Goal: Navigation & Orientation: Understand site structure

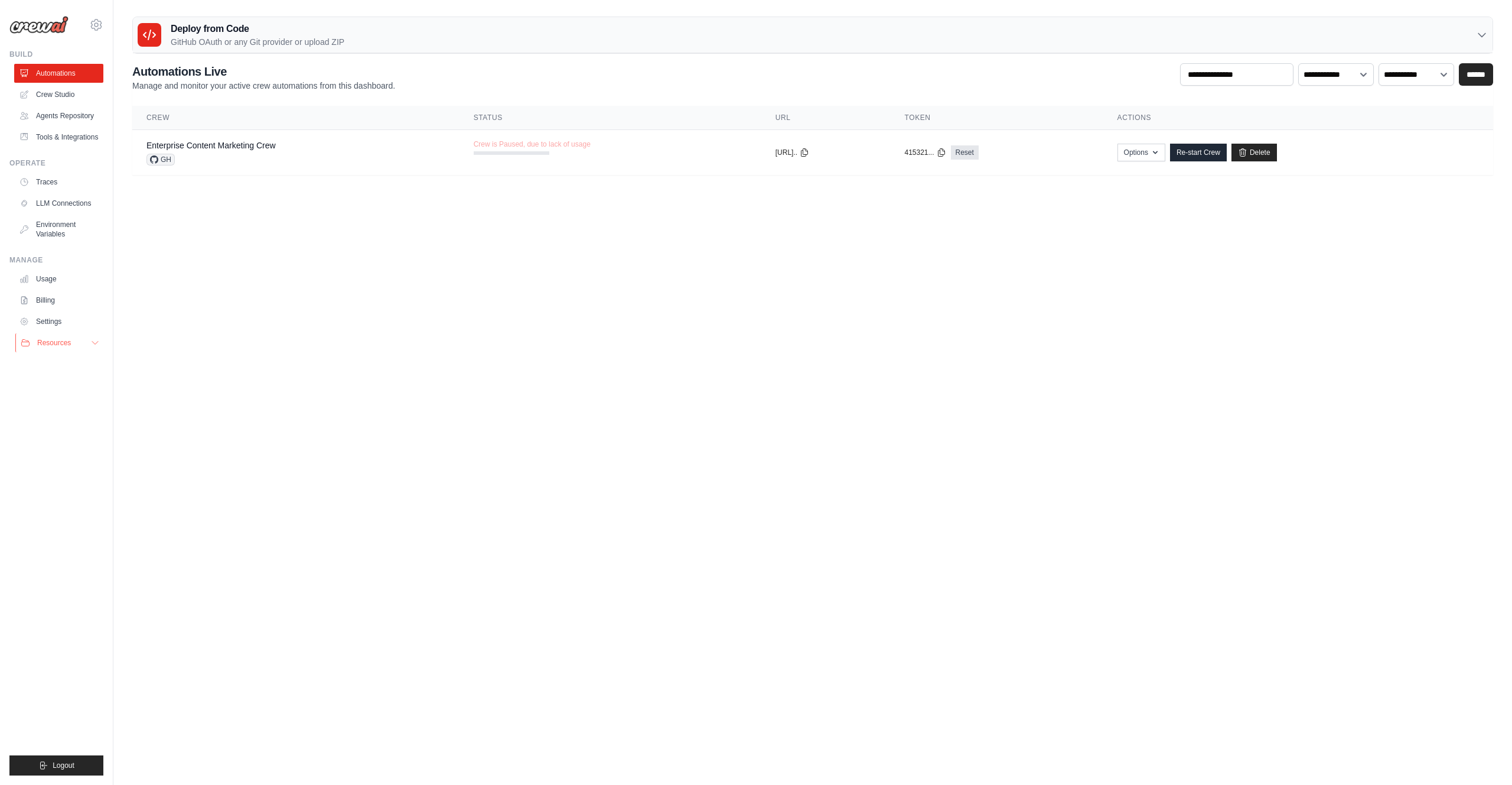
click at [69, 347] on span "Resources" at bounding box center [54, 343] width 34 height 9
click at [65, 330] on link "Settings" at bounding box center [60, 321] width 89 height 19
click at [63, 331] on link "Settings" at bounding box center [60, 321] width 89 height 19
click at [62, 347] on span "Resources" at bounding box center [54, 343] width 34 height 9
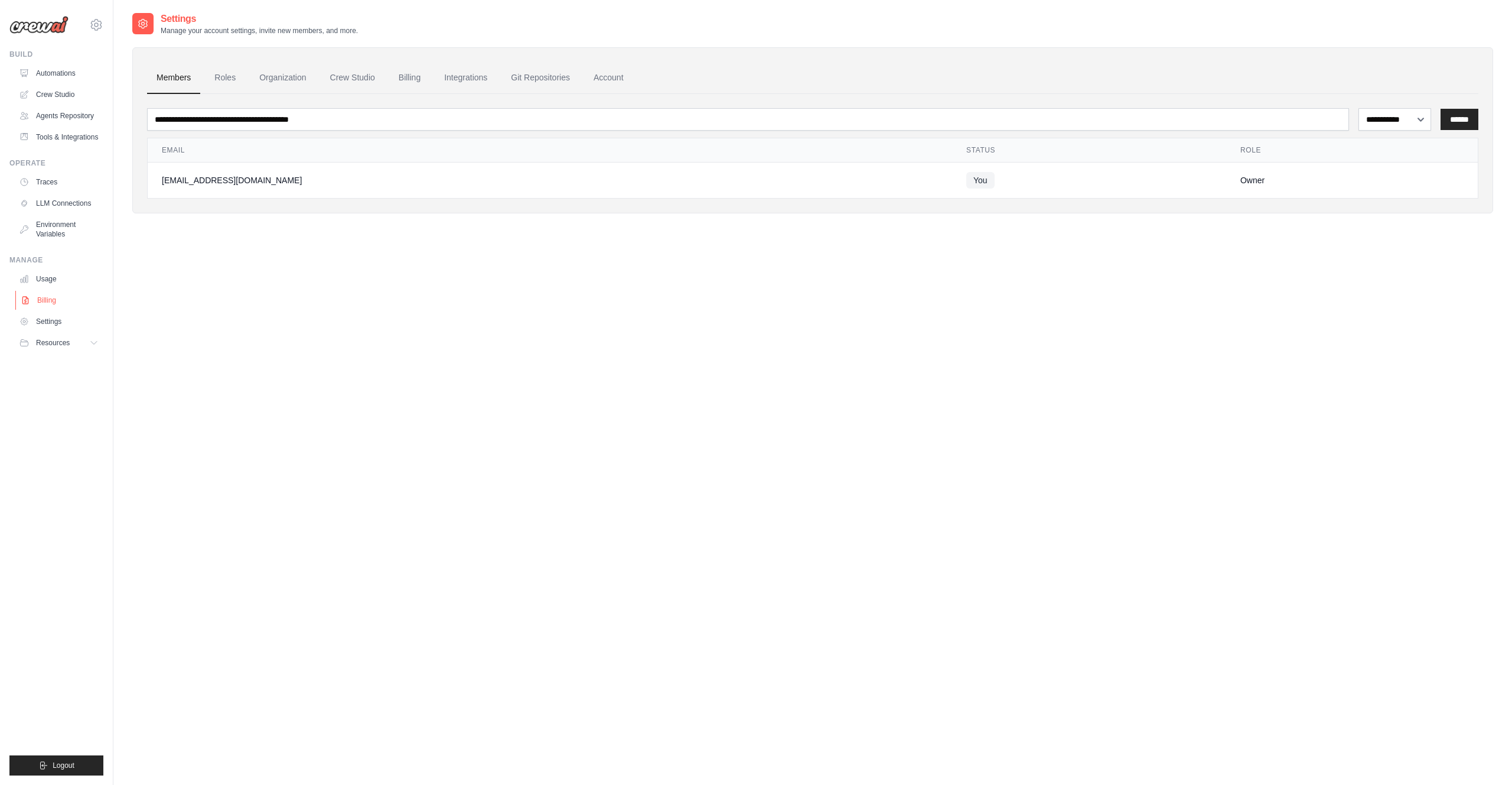
click at [55, 309] on link "Billing" at bounding box center [60, 300] width 89 height 19
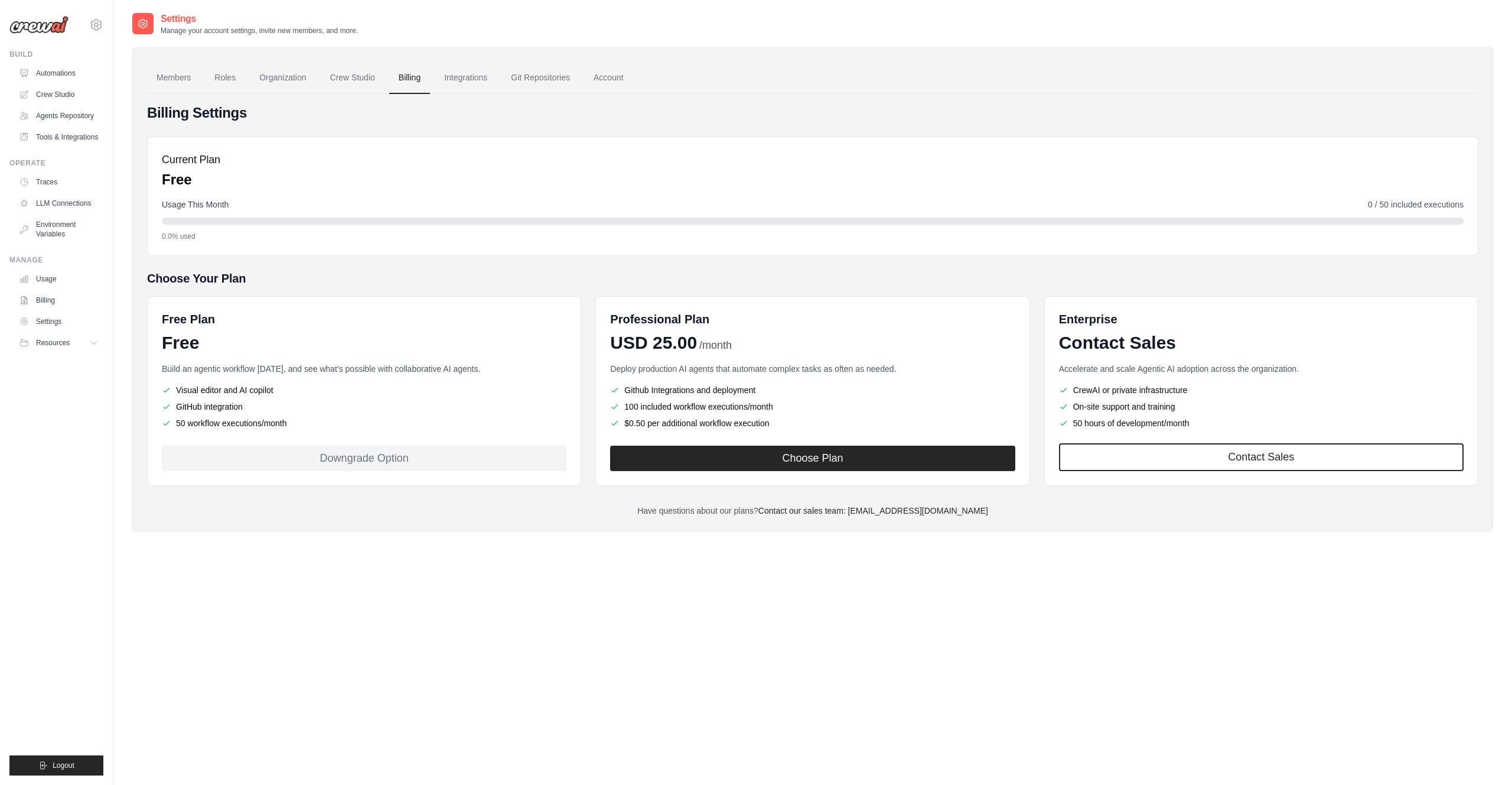
click at [57, 288] on link "Usage" at bounding box center [59, 278] width 89 height 19
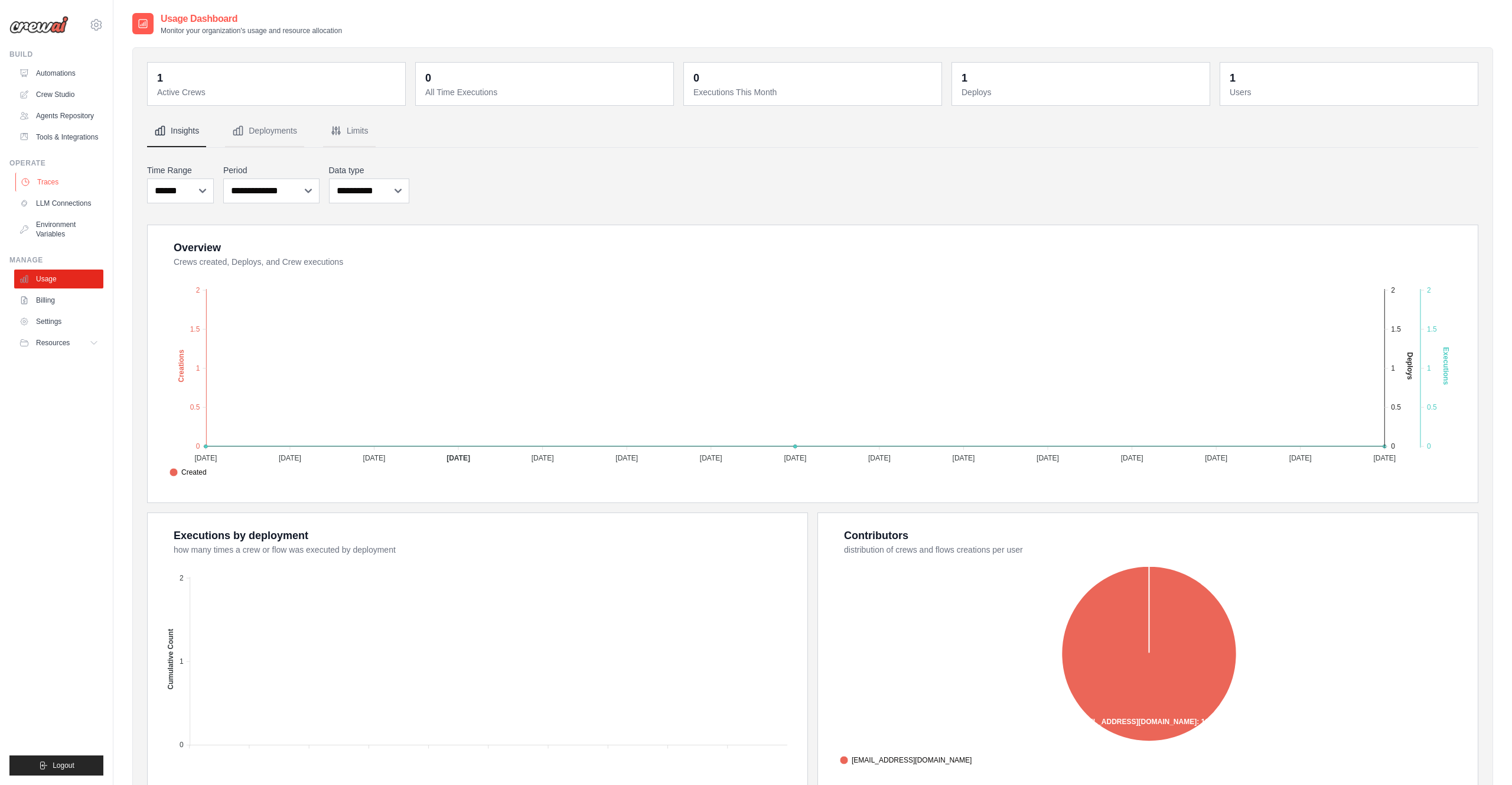
click at [62, 191] on link "Traces" at bounding box center [60, 182] width 89 height 19
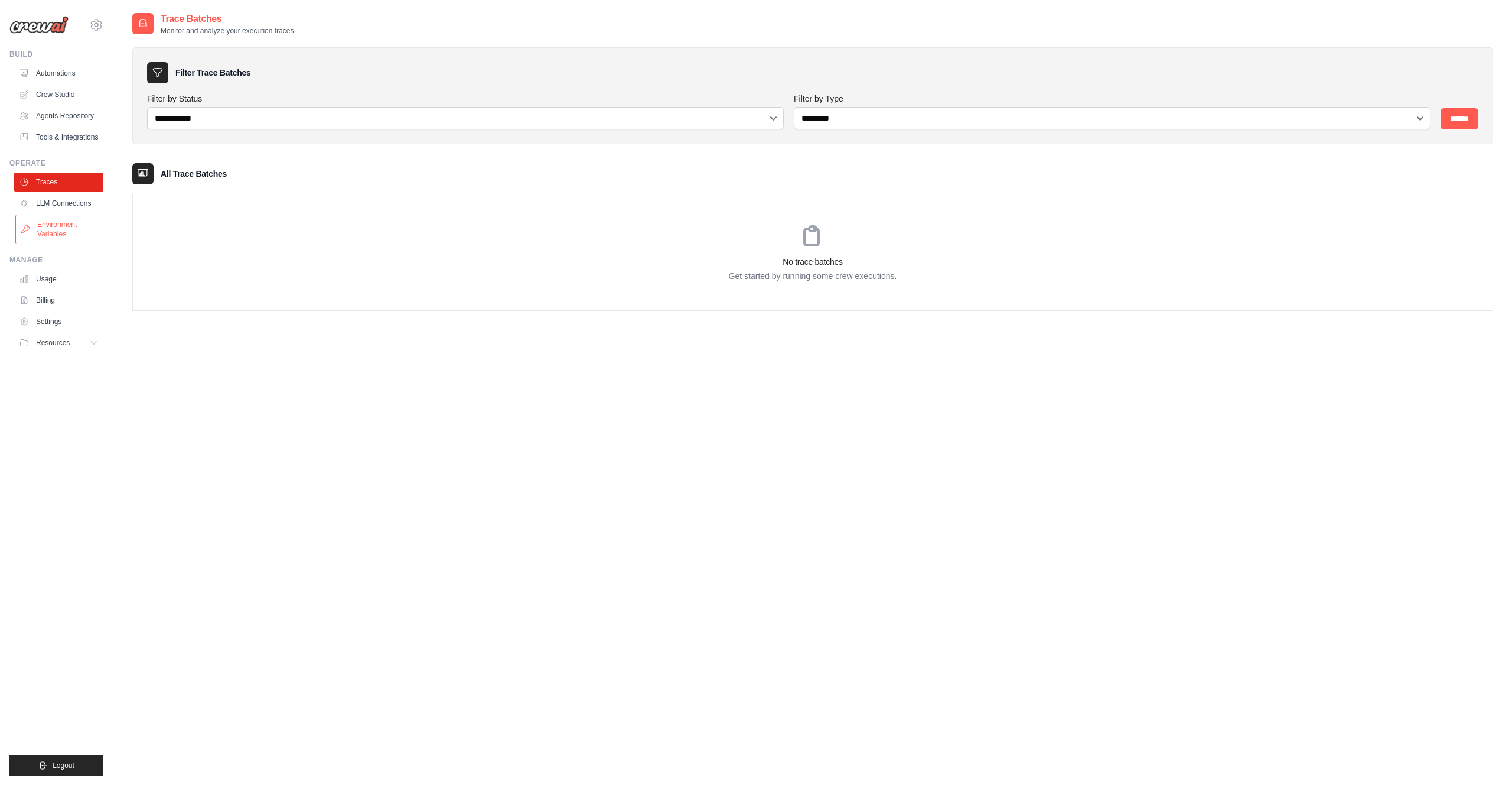
click at [64, 226] on link "Environment Variables" at bounding box center [60, 228] width 89 height 28
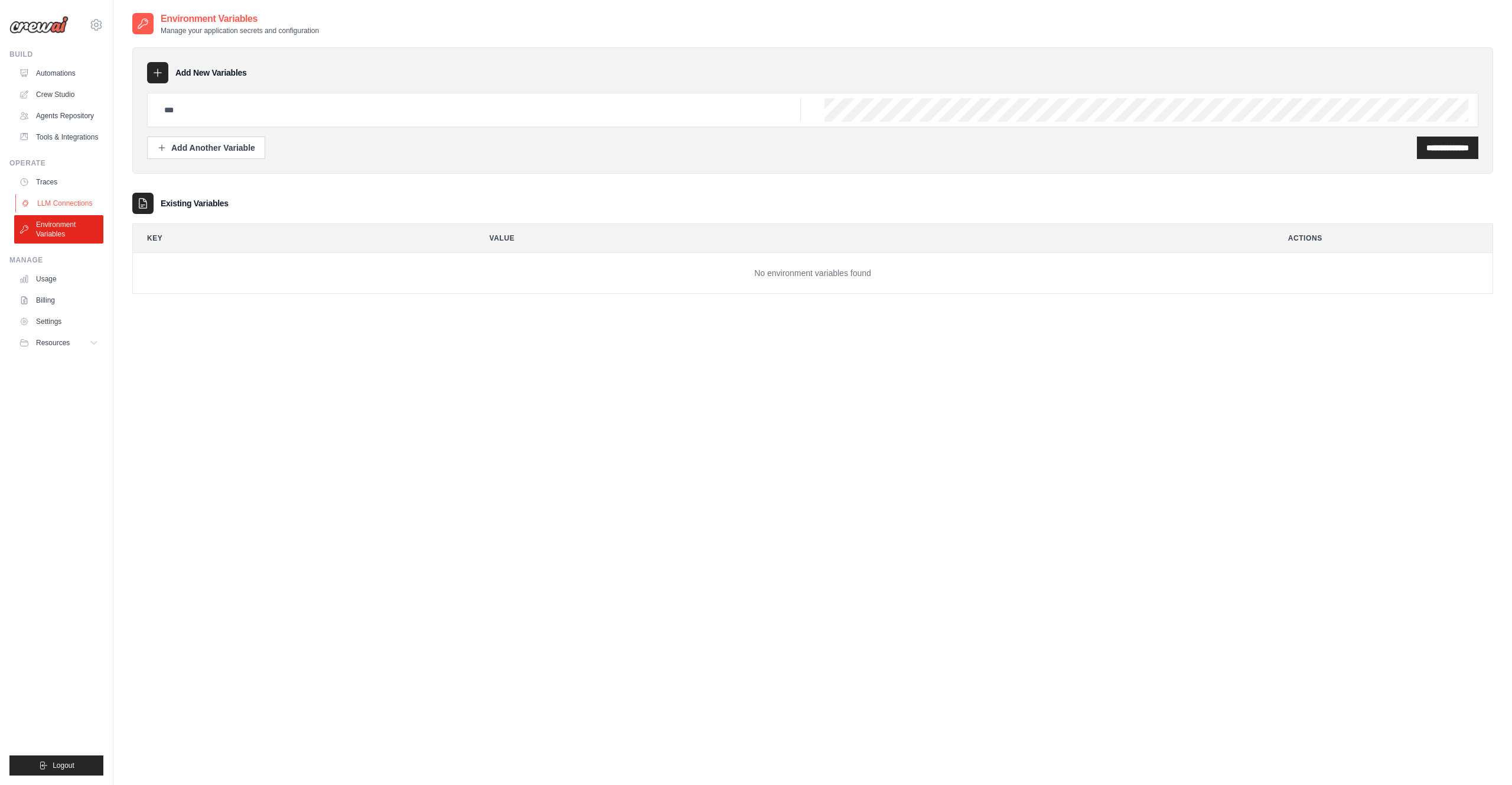
click at [65, 213] on link "LLM Connections" at bounding box center [60, 203] width 89 height 19
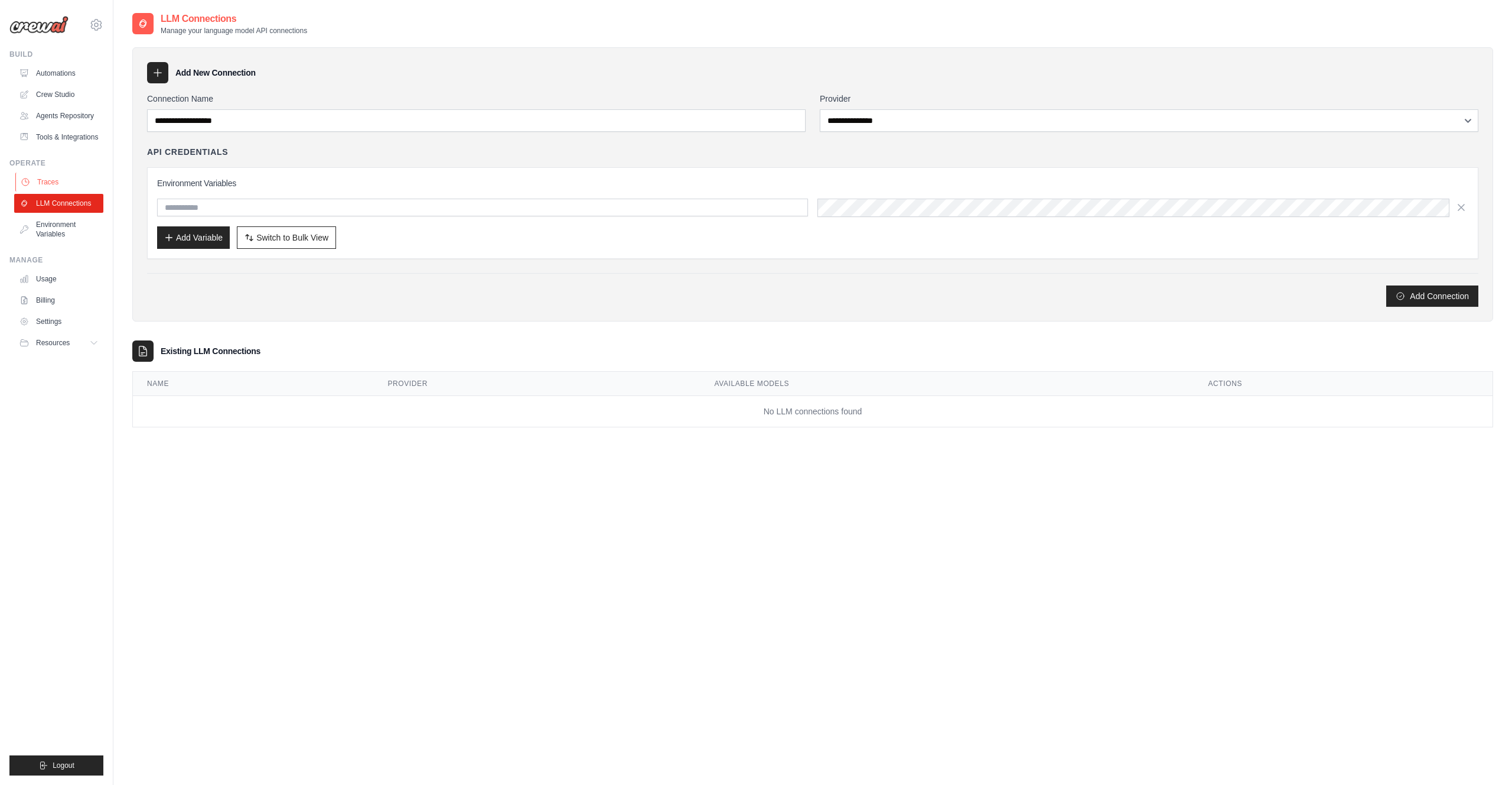
click at [58, 186] on link "Traces" at bounding box center [60, 182] width 89 height 19
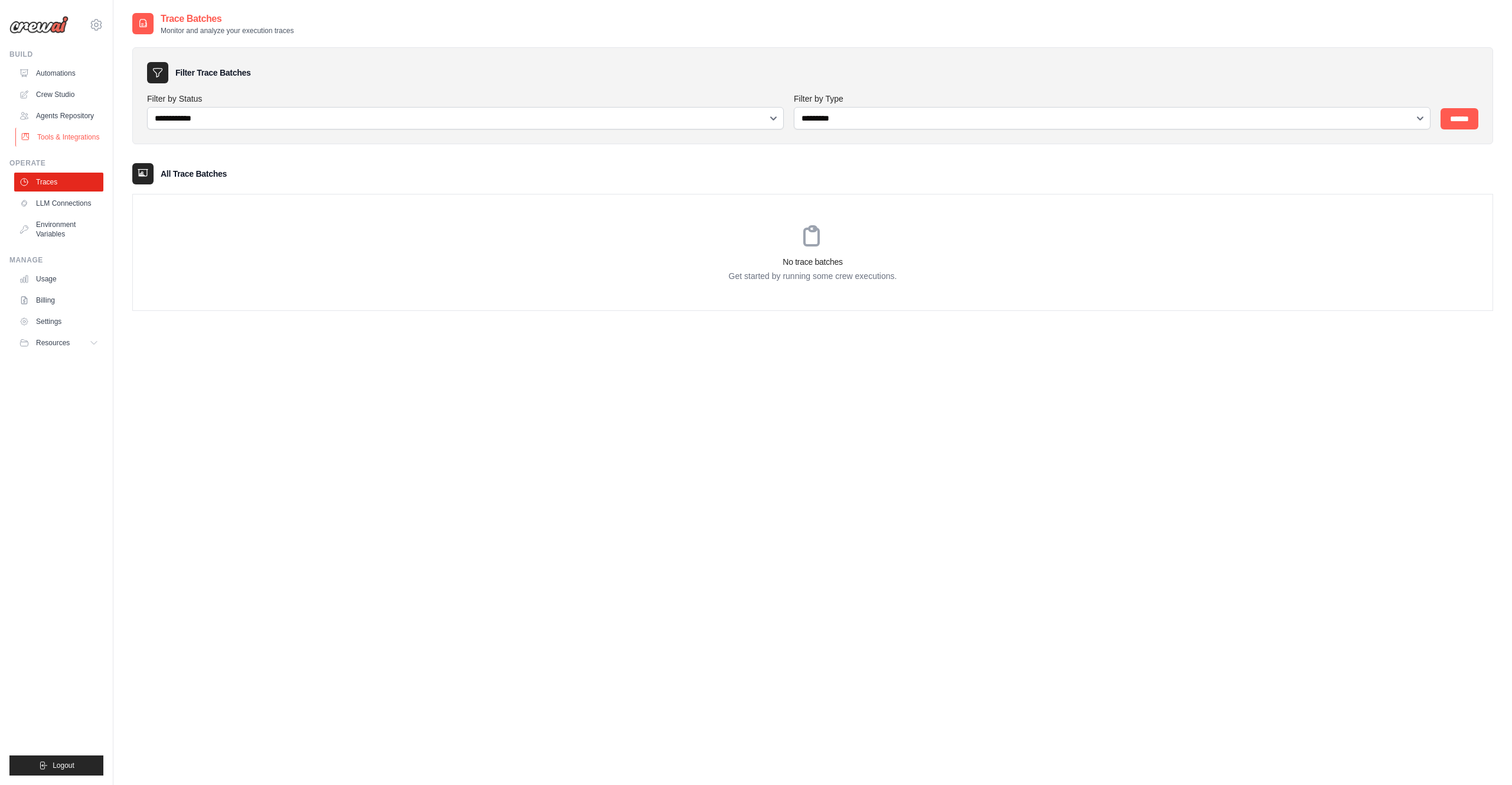
click at [58, 146] on link "Tools & Integrations" at bounding box center [60, 136] width 89 height 19
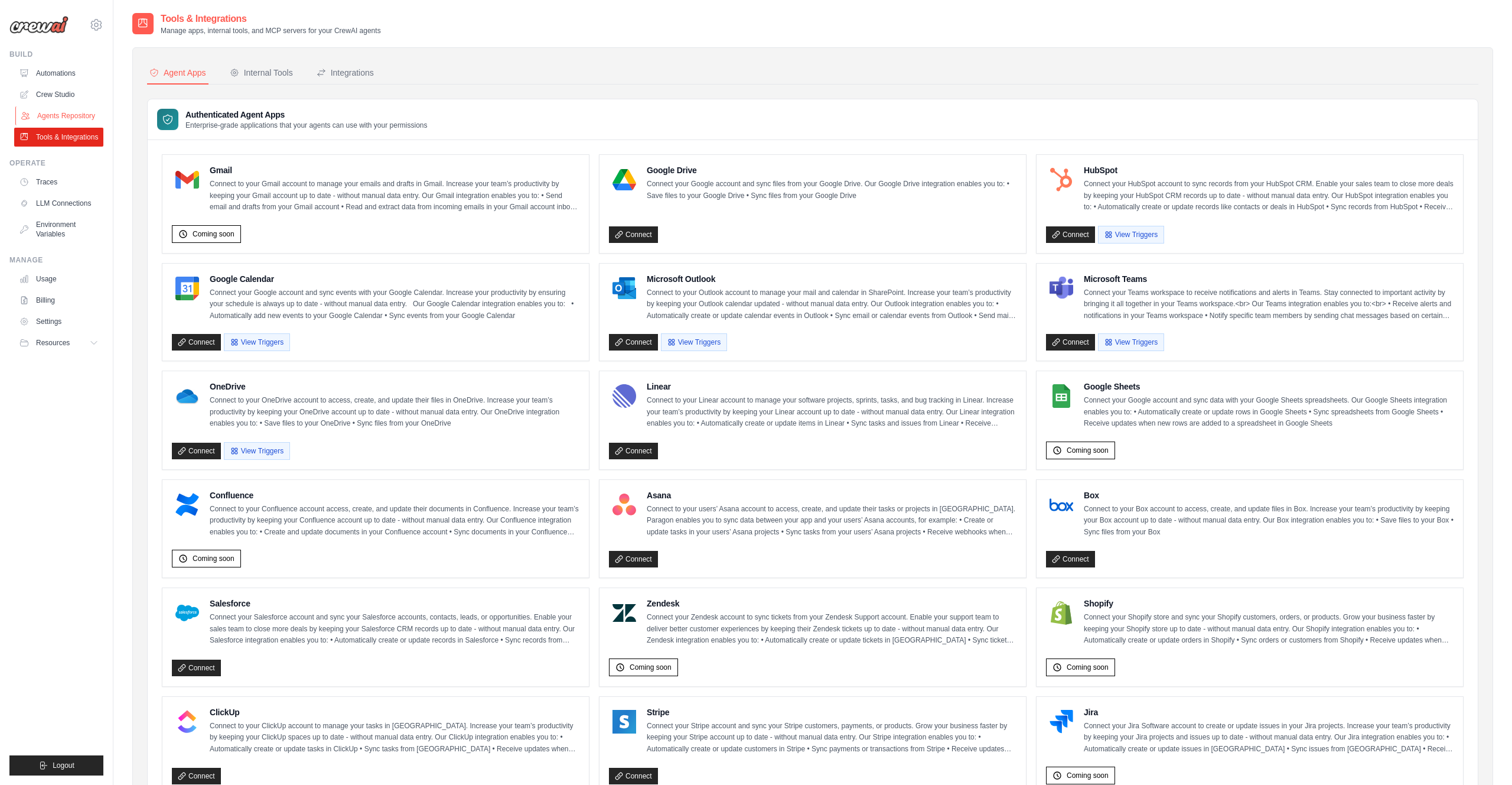
click at [84, 117] on link "Agents Repository" at bounding box center [60, 116] width 89 height 19
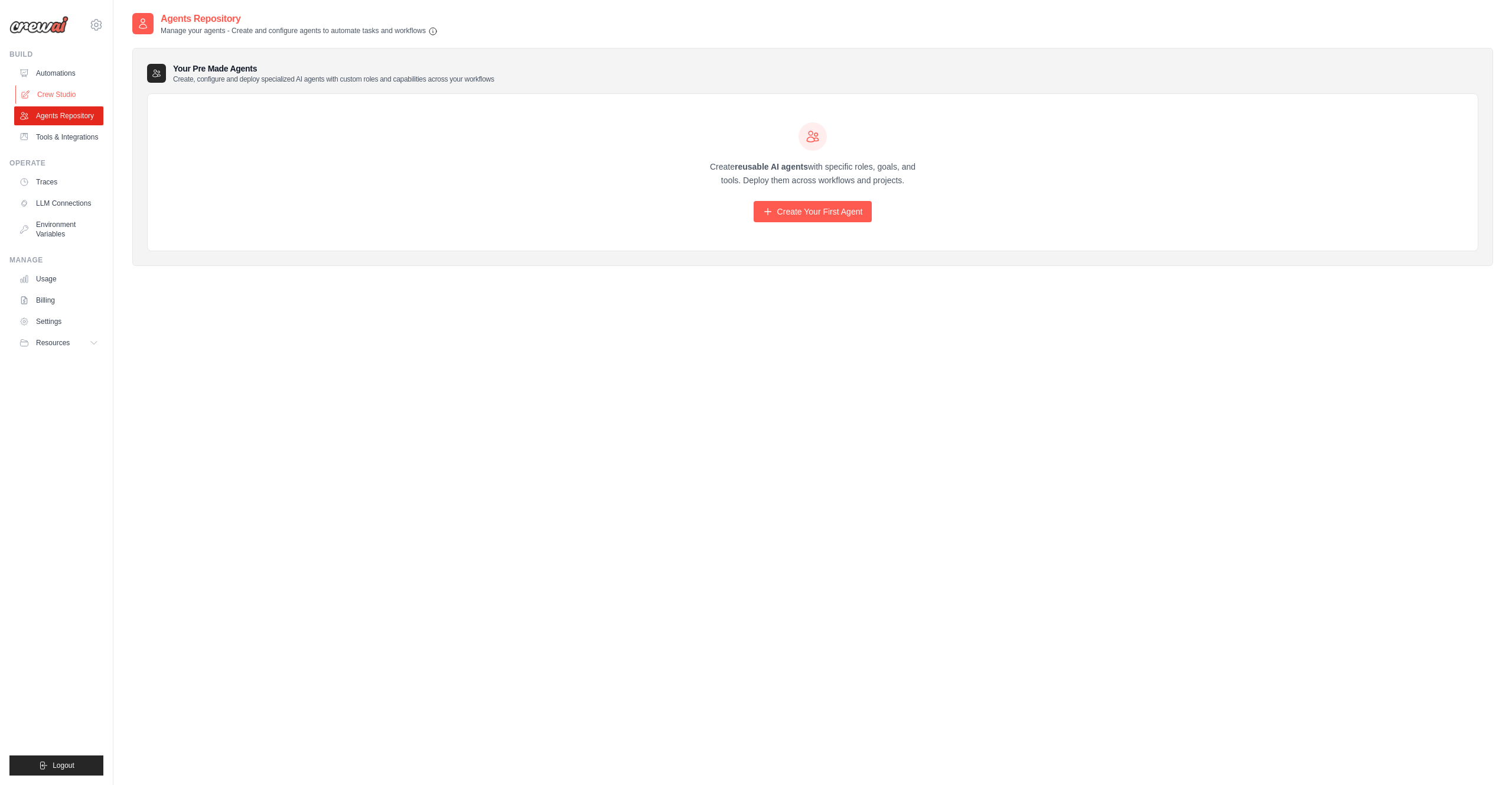
click at [74, 98] on link "Crew Studio" at bounding box center [60, 95] width 89 height 19
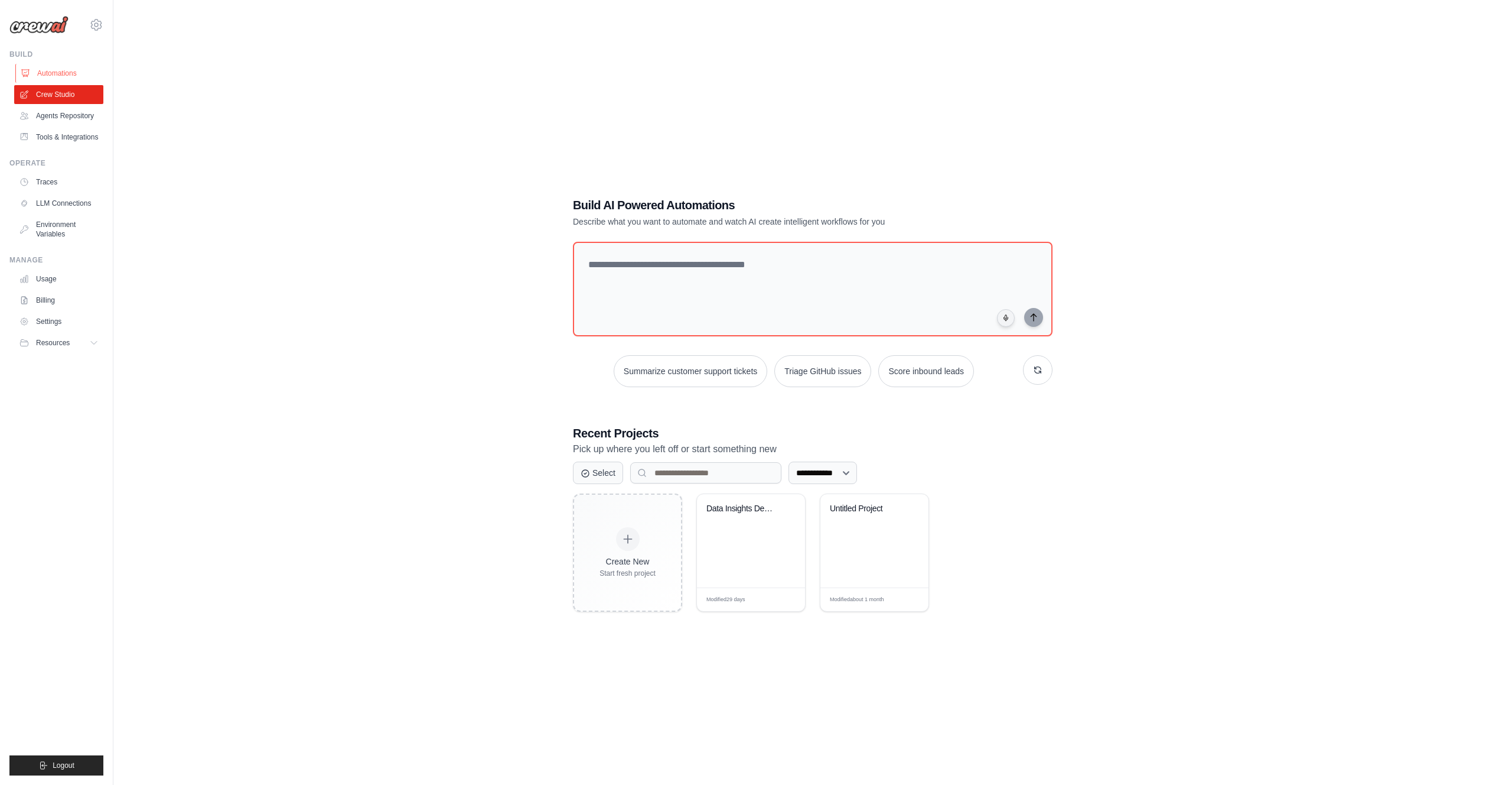
click at [43, 76] on link "Automations" at bounding box center [60, 73] width 89 height 19
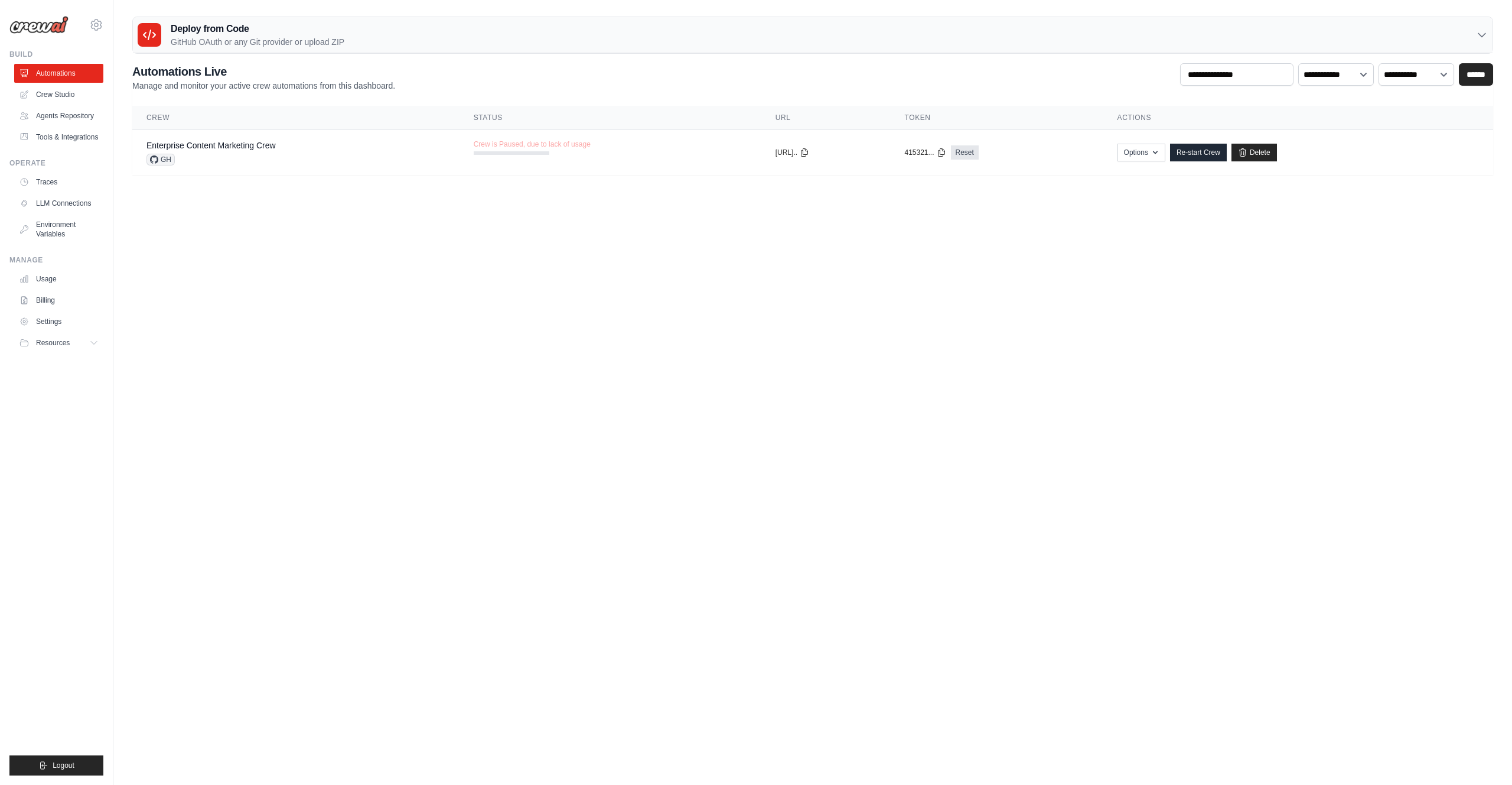
click at [533, 317] on body "panxiongfei@gmail.com Settings Build Automations" at bounding box center [756, 392] width 1512 height 785
click at [75, 96] on link "Crew Studio" at bounding box center [60, 95] width 89 height 19
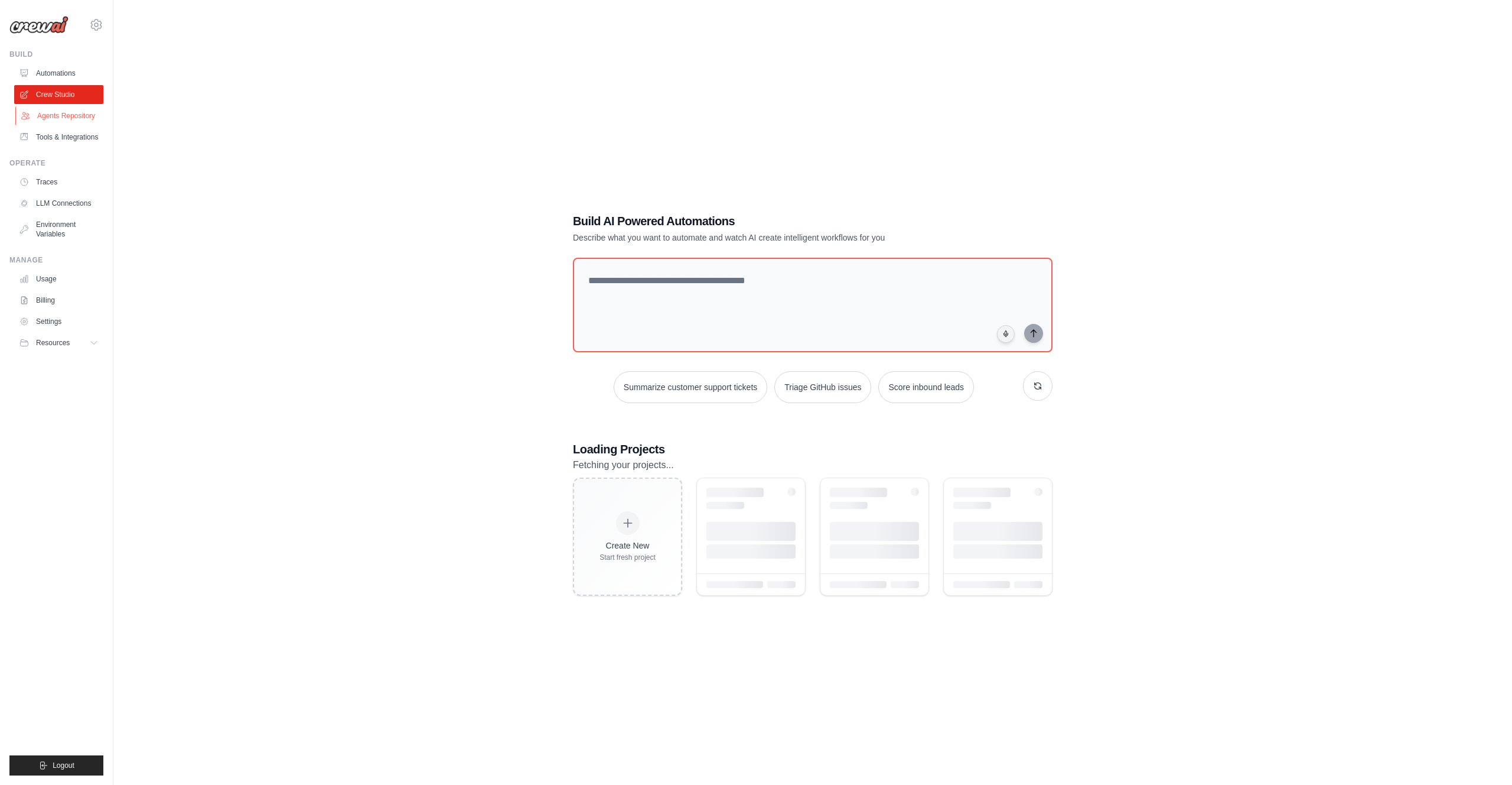
click at [86, 124] on link "Agents Repository" at bounding box center [60, 116] width 89 height 19
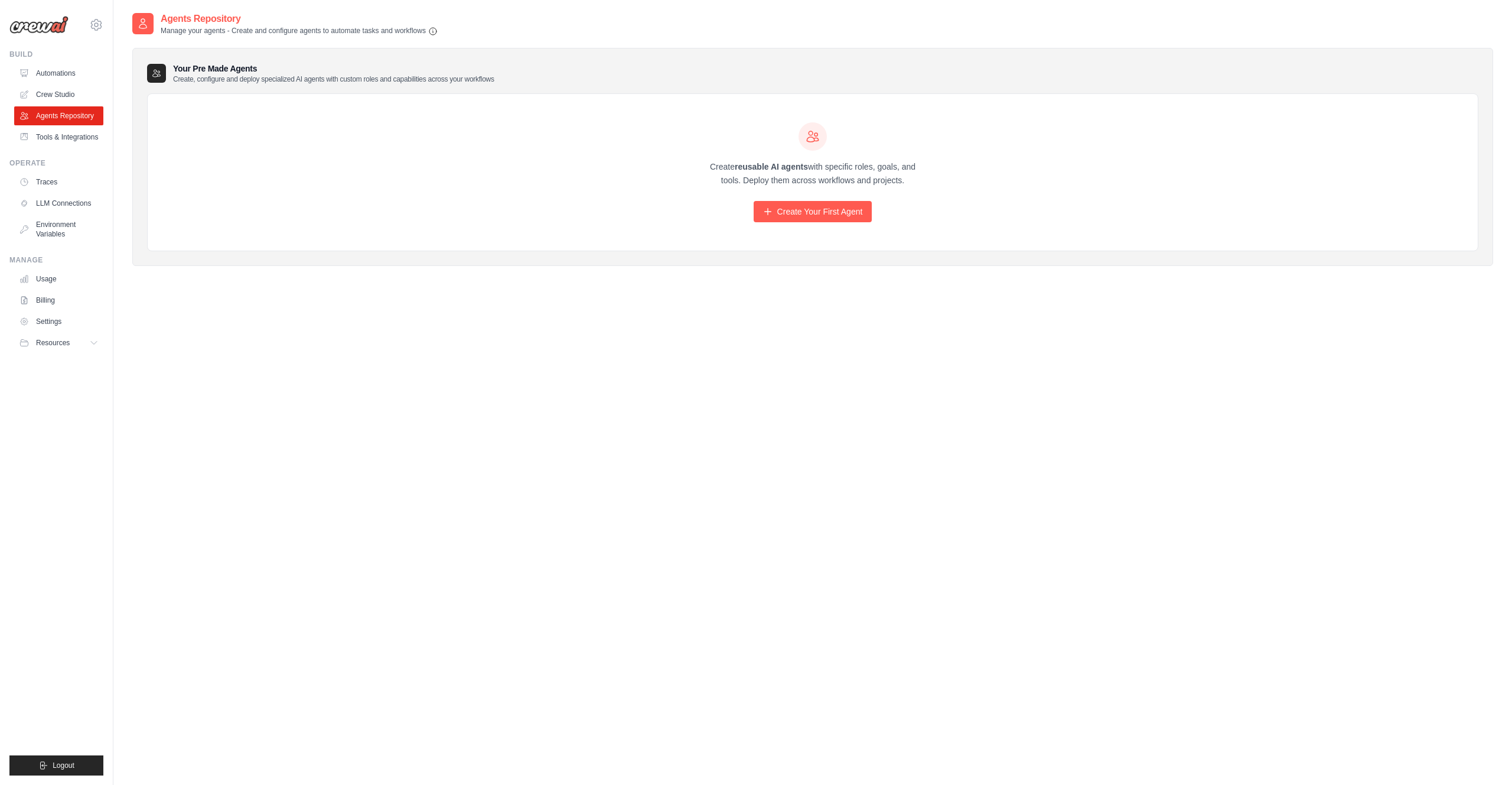
click at [66, 156] on ul "Build Automations Crew Studio Agents Repository Tools & Integrations" at bounding box center [55, 413] width 94 height 726
click at [62, 146] on link "Tools & Integrations" at bounding box center [60, 136] width 89 height 19
click at [395, 336] on div "Agents Repository Manage your agents - Create and configure agents to automate …" at bounding box center [812, 404] width 1360 height 785
